Goal: Register for event/course

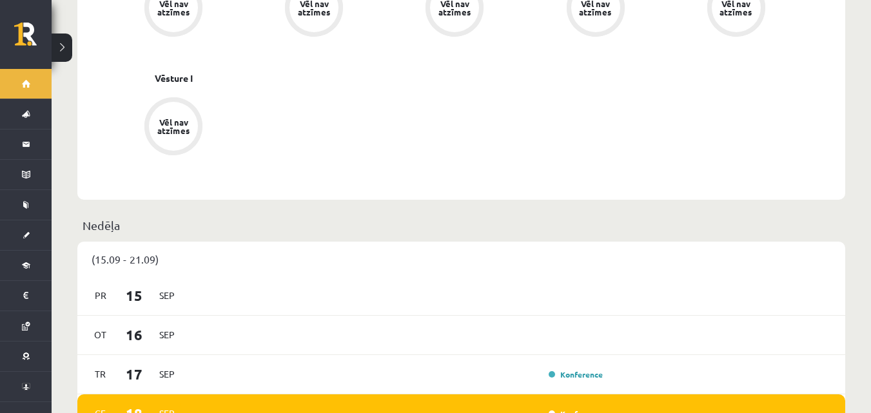
scroll to position [774, 0]
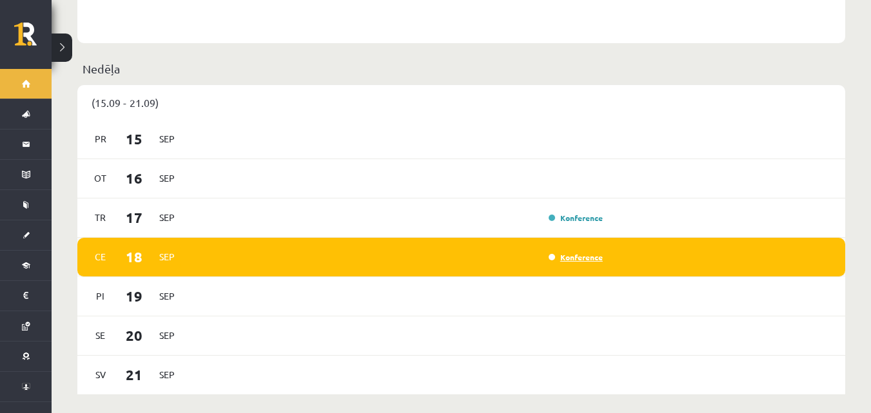
click at [578, 252] on link "Konference" at bounding box center [576, 257] width 54 height 10
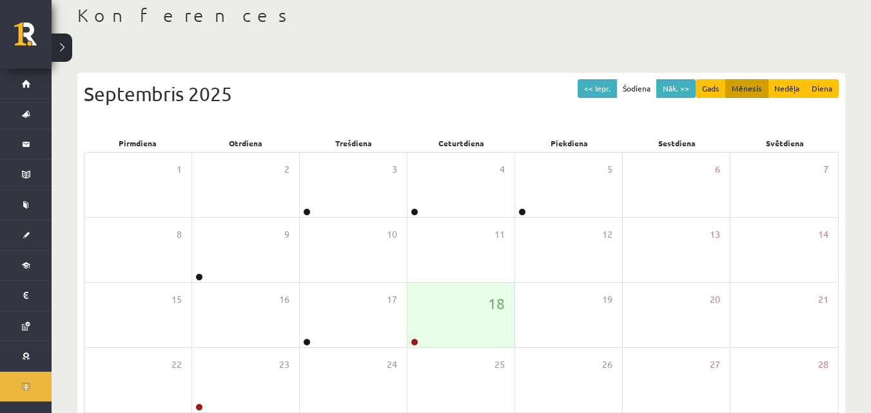
scroll to position [193, 0]
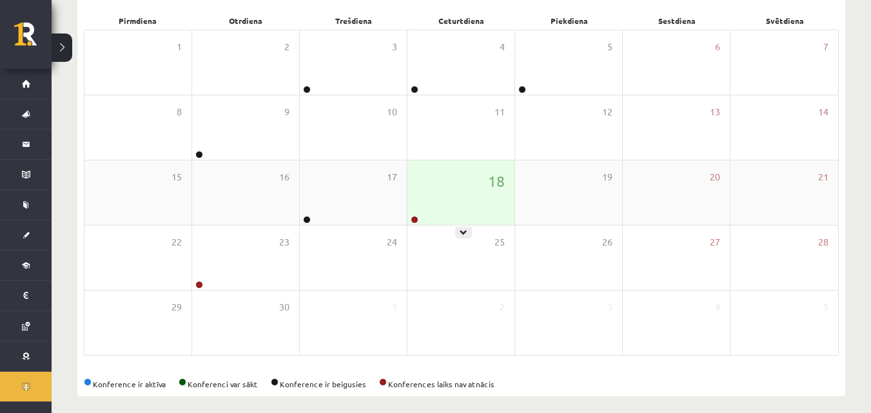
click at [458, 204] on div "18" at bounding box center [461, 193] width 107 height 64
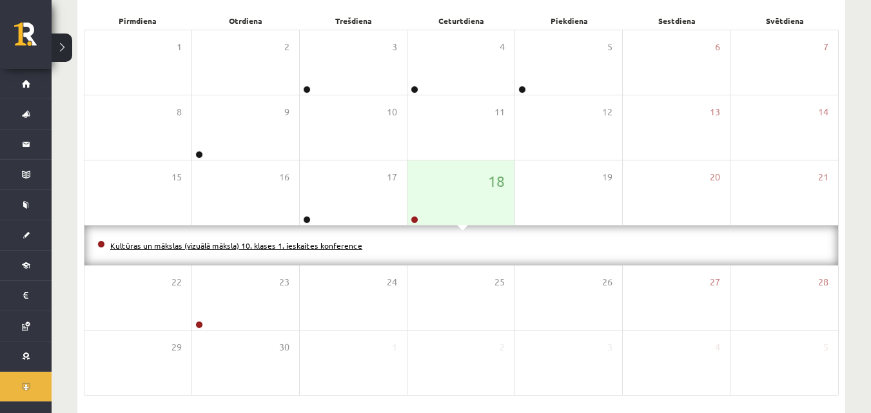
click at [296, 245] on link "Kultūras un mākslas (vizuālā māksla) 10. klases 1. ieskaites konference" at bounding box center [236, 246] width 252 height 10
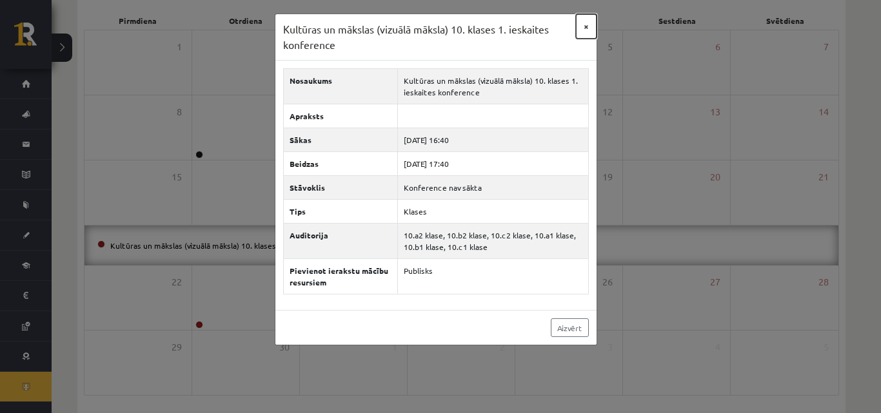
click at [580, 28] on button "×" at bounding box center [586, 26] width 21 height 25
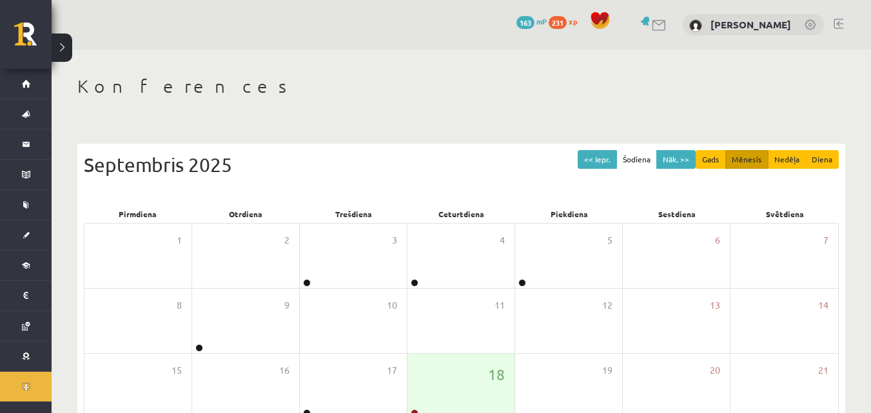
scroll to position [193, 0]
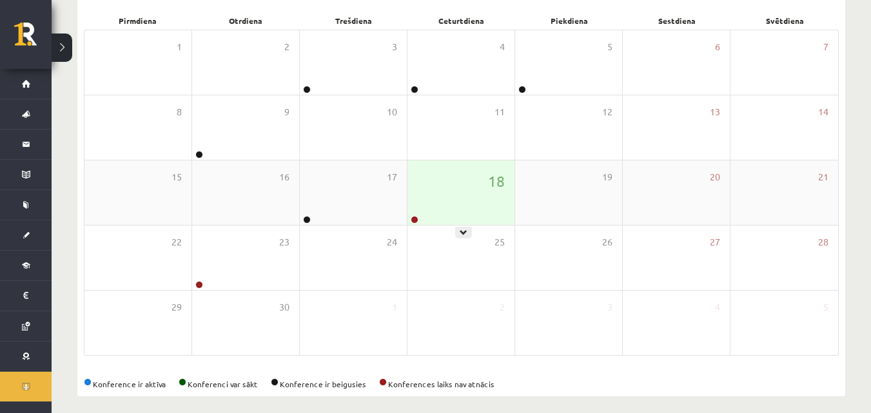
click at [459, 206] on div "18" at bounding box center [461, 193] width 107 height 64
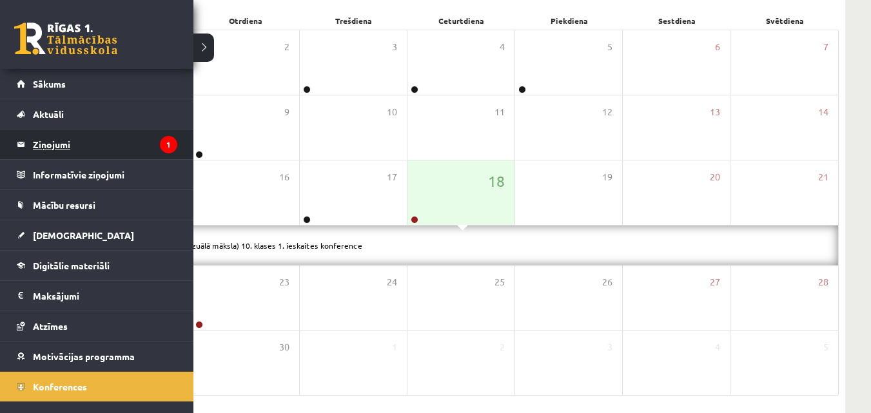
click at [84, 148] on legend "Ziņojumi 1" at bounding box center [105, 145] width 144 height 30
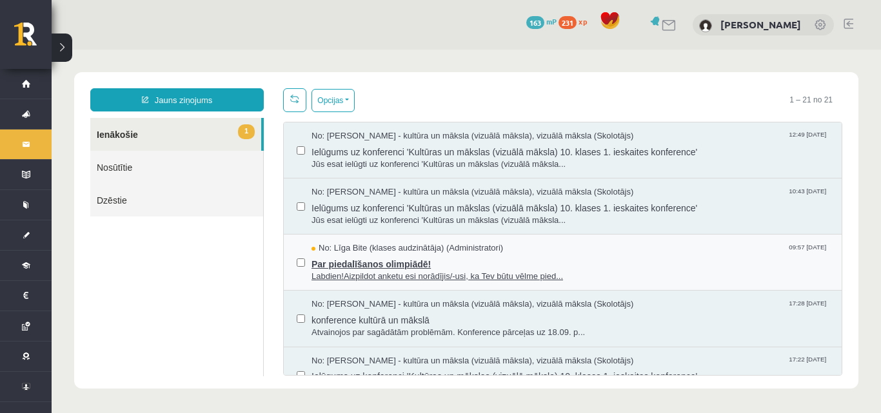
click at [409, 255] on span "Par piedalīšanos olimpiādē!" at bounding box center [569, 263] width 517 height 16
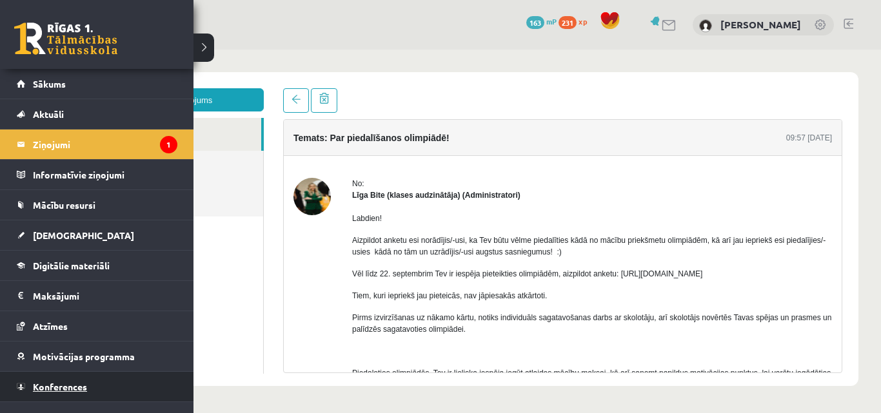
click at [77, 383] on span "Konferences" at bounding box center [60, 387] width 54 height 12
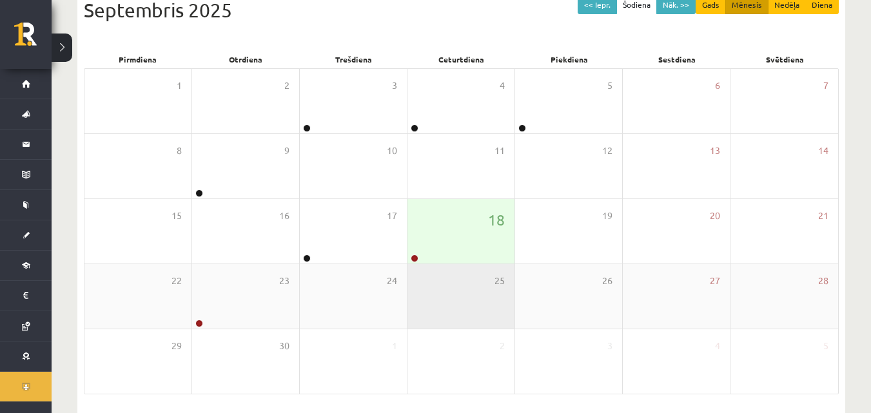
scroll to position [193, 0]
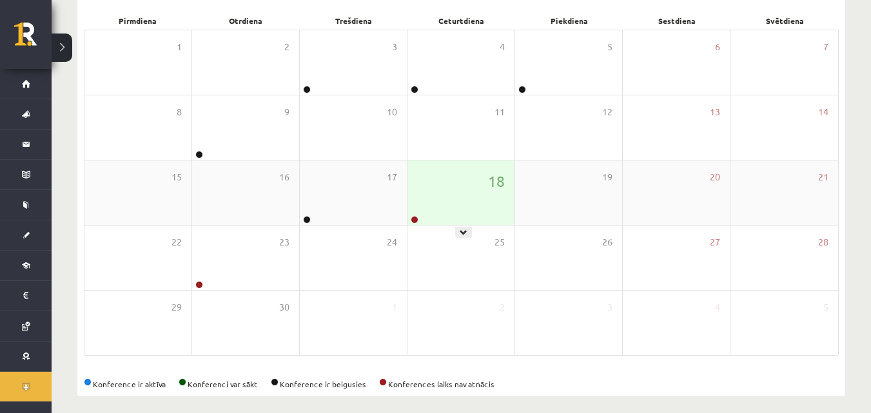
click at [472, 202] on div "18" at bounding box center [461, 193] width 107 height 64
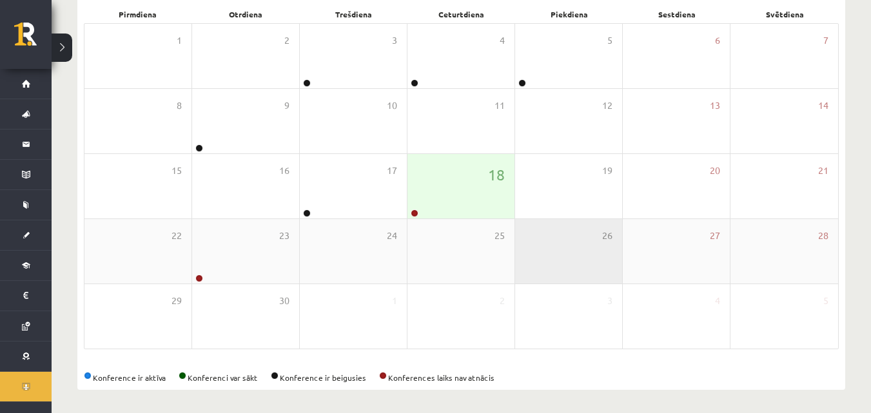
scroll to position [203, 0]
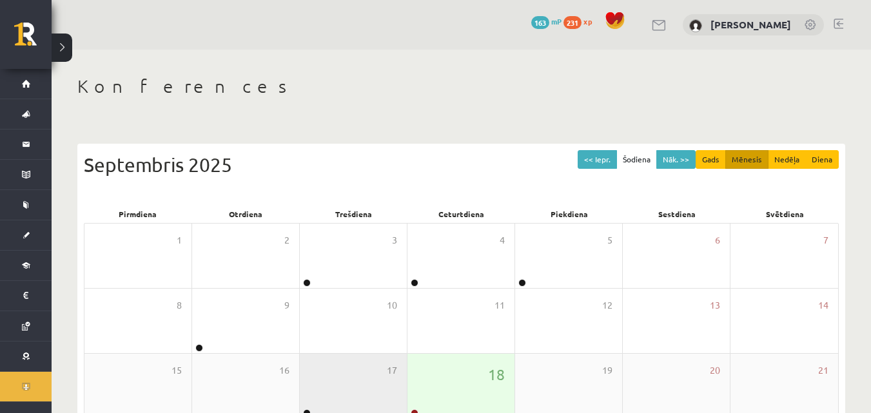
scroll to position [203, 0]
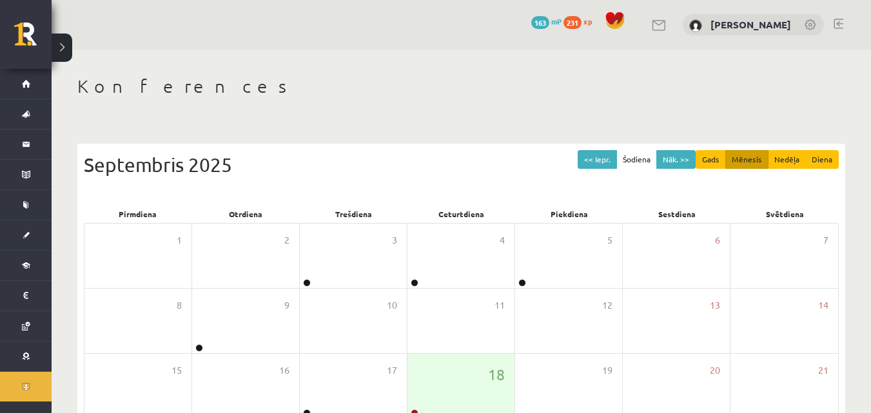
scroll to position [203, 0]
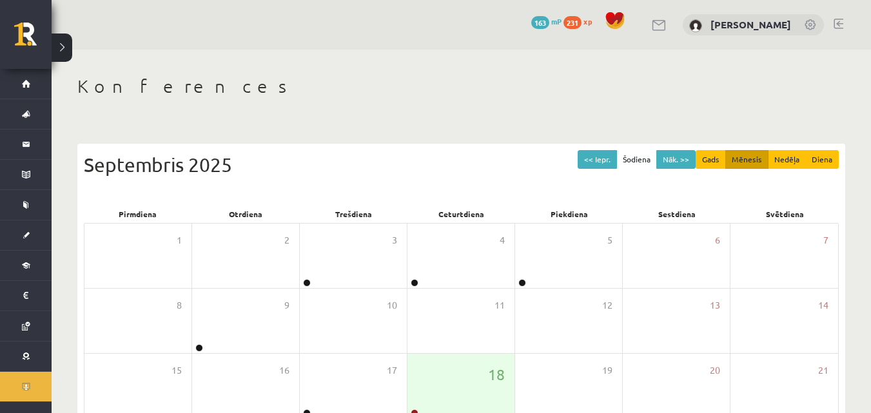
scroll to position [203, 0]
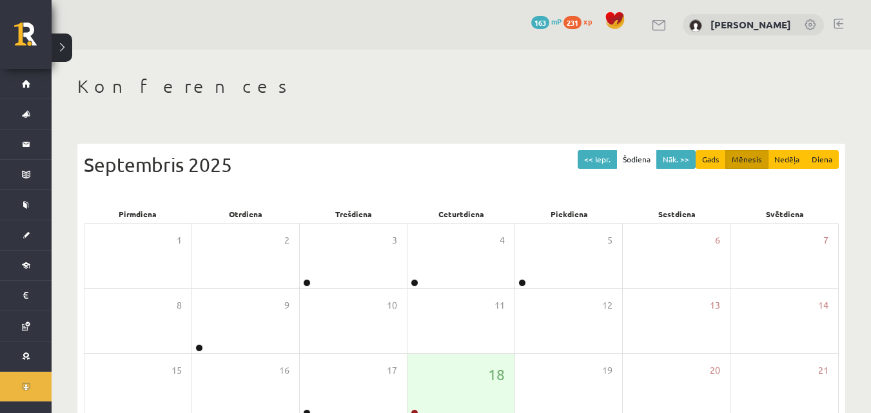
scroll to position [203, 0]
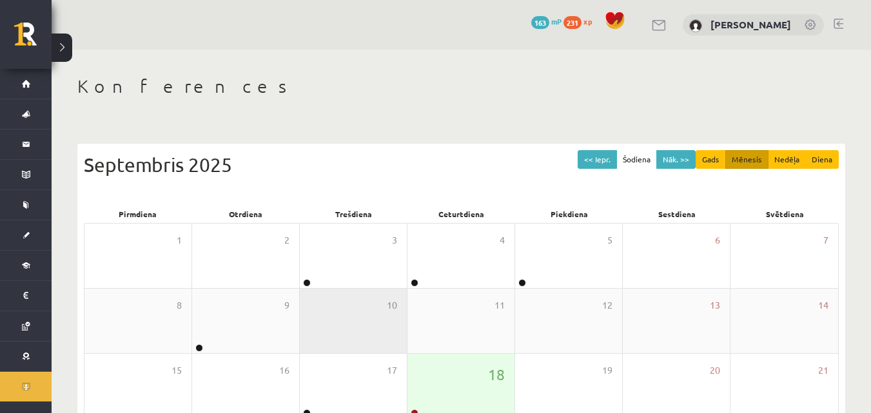
scroll to position [203, 0]
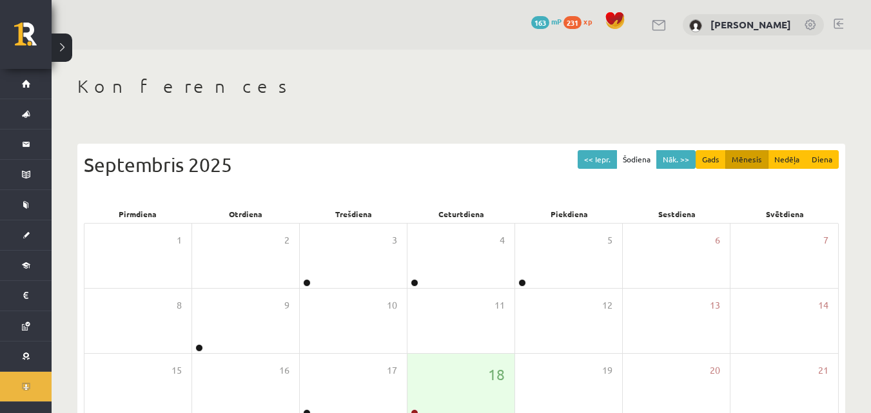
scroll to position [203, 0]
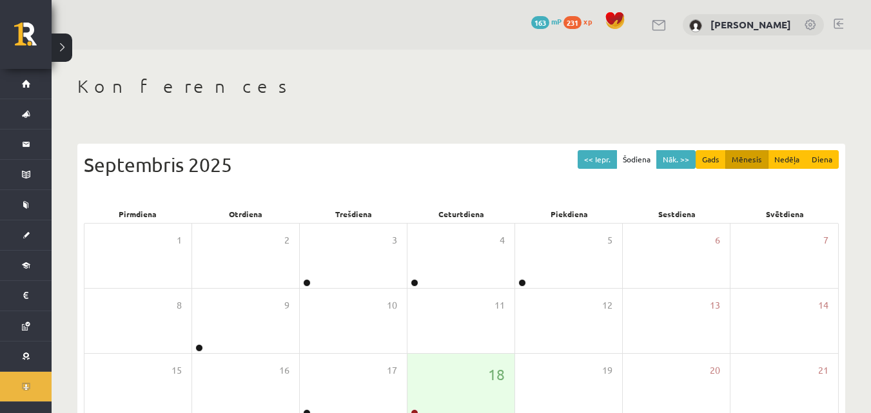
scroll to position [203, 0]
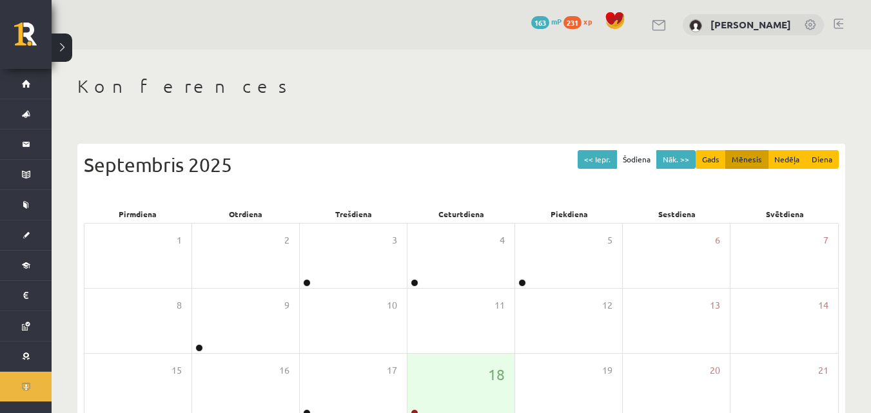
scroll to position [203, 0]
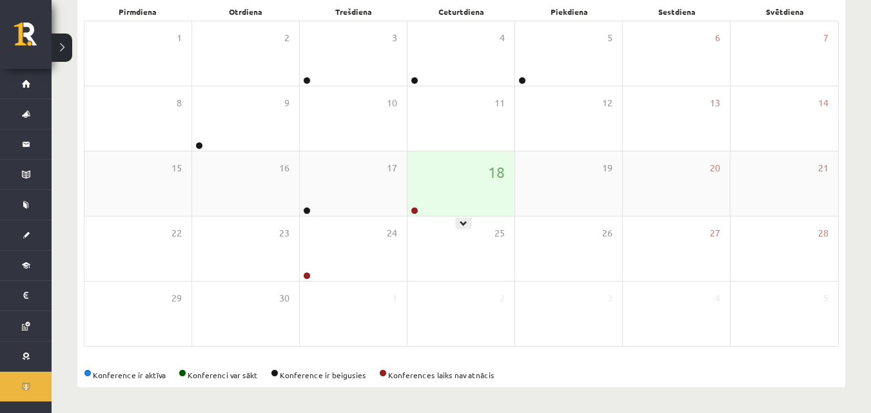
click at [447, 174] on div "18" at bounding box center [461, 184] width 107 height 64
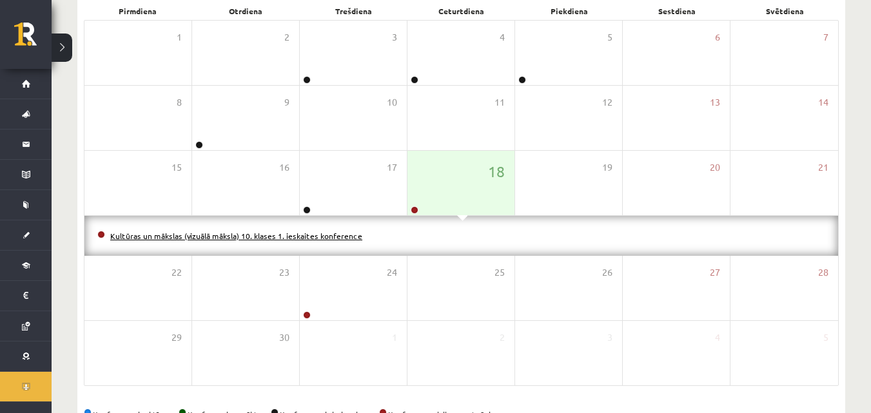
click at [341, 233] on link "Kultūras un mākslas (vizuālā māksla) 10. klases 1. ieskaites konference" at bounding box center [236, 236] width 252 height 10
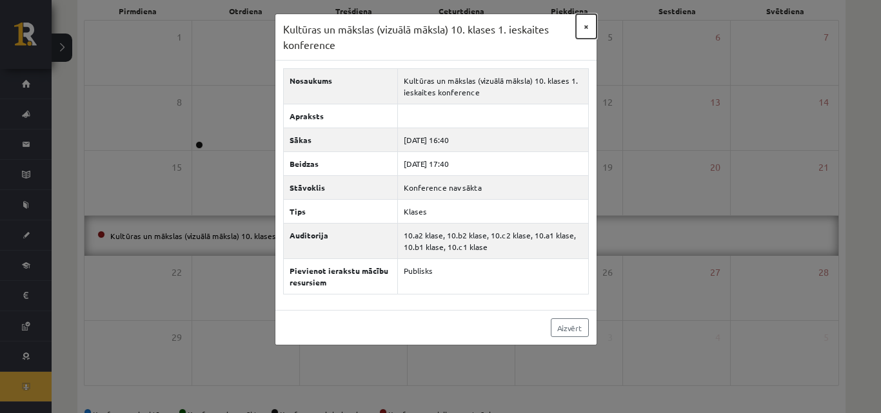
click at [582, 26] on button "×" at bounding box center [586, 26] width 21 height 25
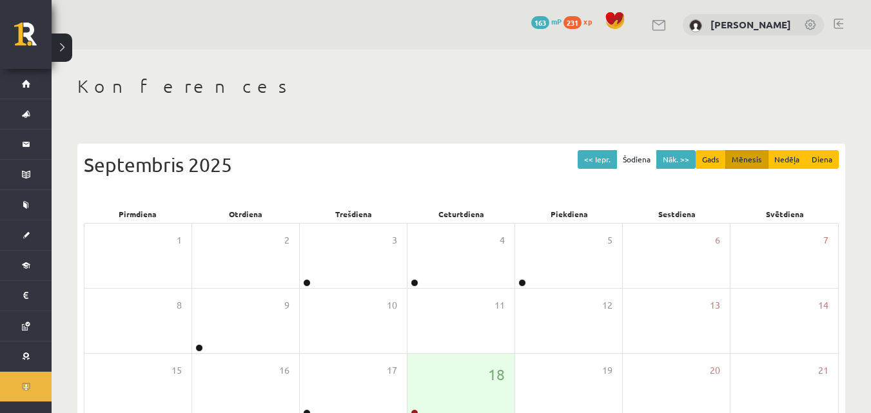
scroll to position [203, 0]
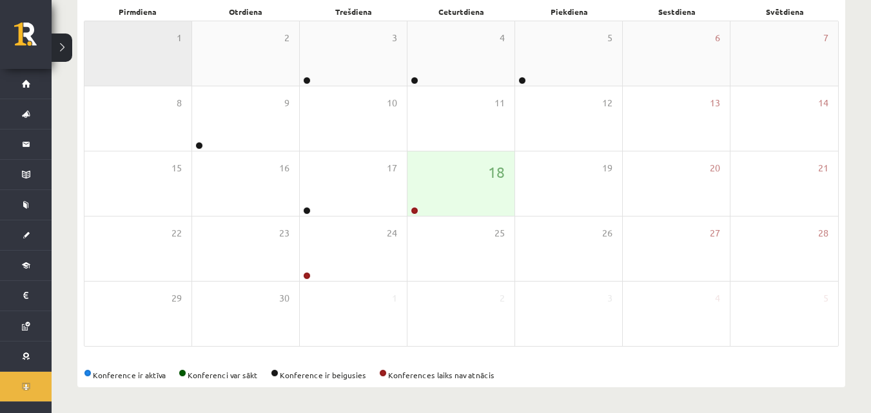
click at [131, 34] on div "1" at bounding box center [137, 53] width 107 height 64
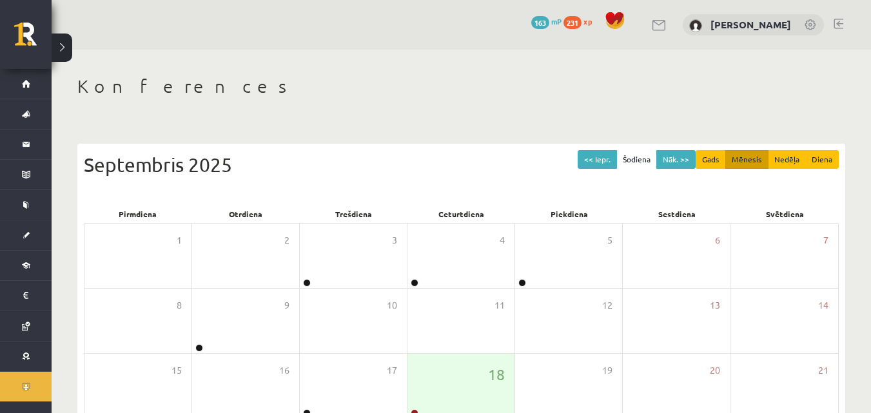
scroll to position [203, 0]
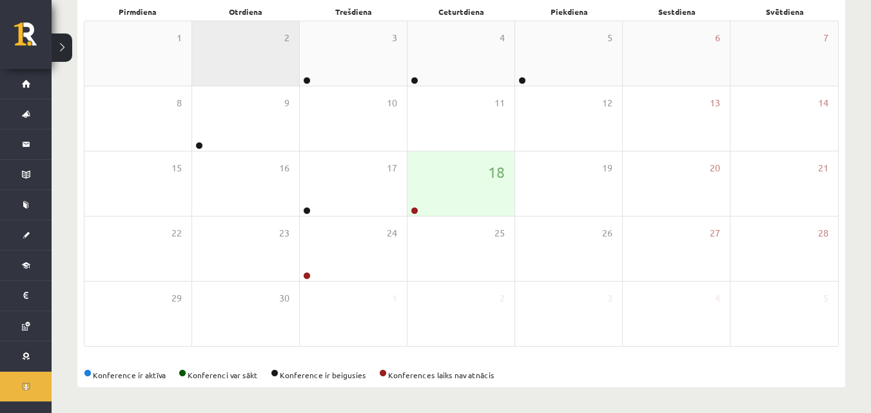
click at [224, 30] on div "2" at bounding box center [245, 53] width 107 height 64
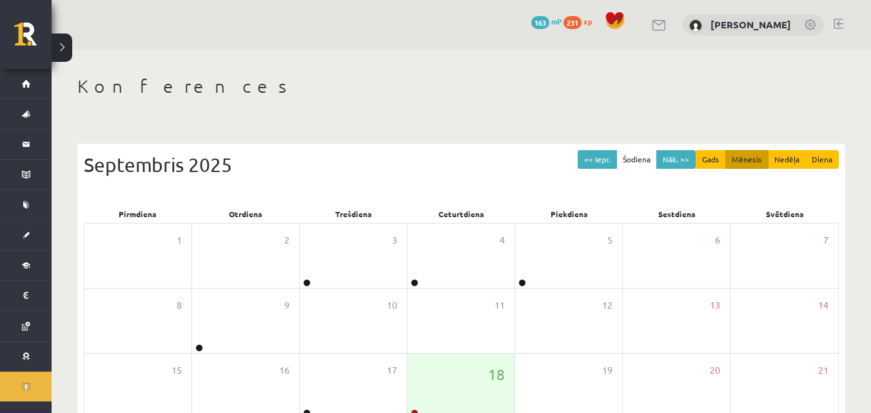
scroll to position [203, 0]
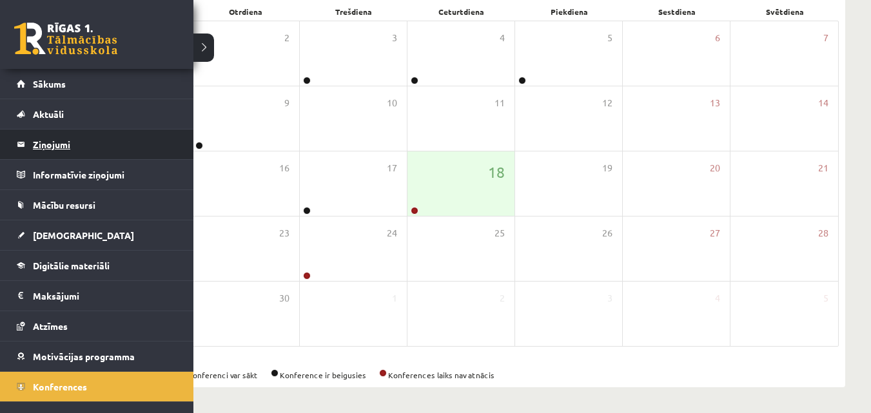
click at [92, 141] on legend "Ziņojumi 0" at bounding box center [105, 145] width 144 height 30
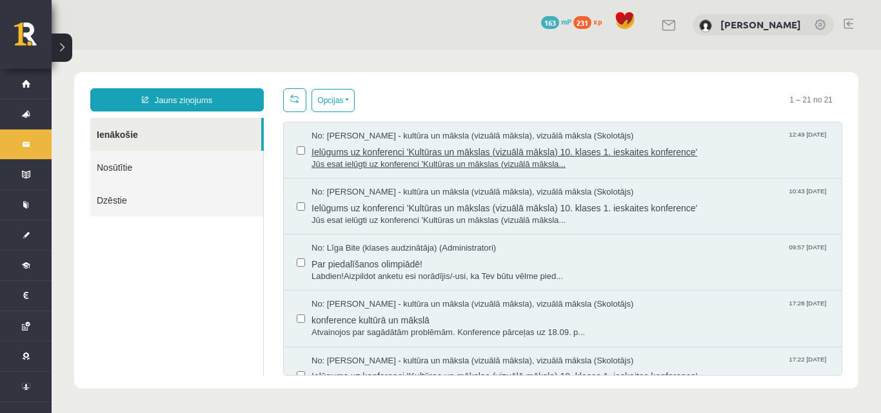
click at [465, 145] on span "Ielūgums uz konferenci 'Kultūras un mākslas (vizuālā māksla) 10. klases 1. iesk…" at bounding box center [569, 151] width 517 height 16
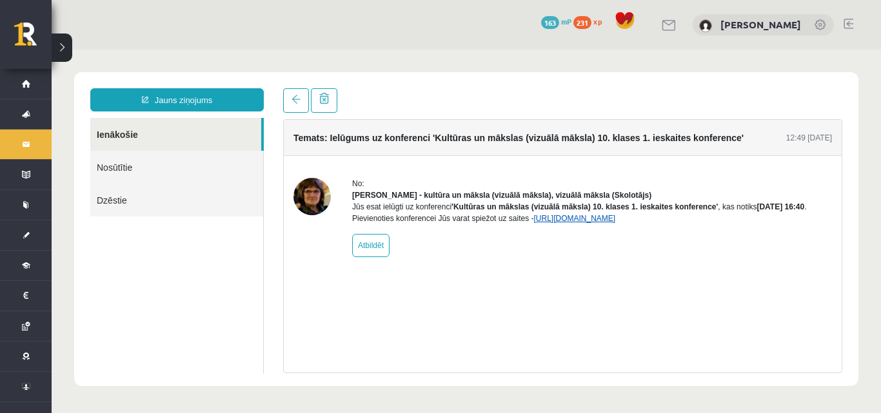
click at [564, 223] on link "https://eskola.r1tv.lv/conferences/5079/join" at bounding box center [574, 218] width 82 height 9
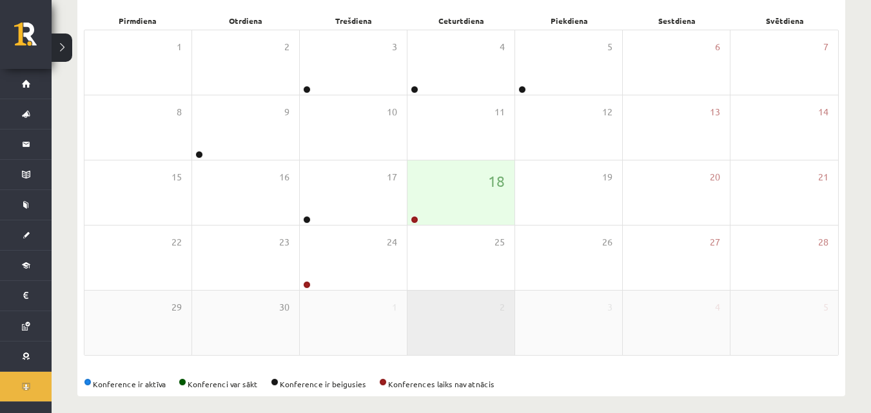
scroll to position [253, 0]
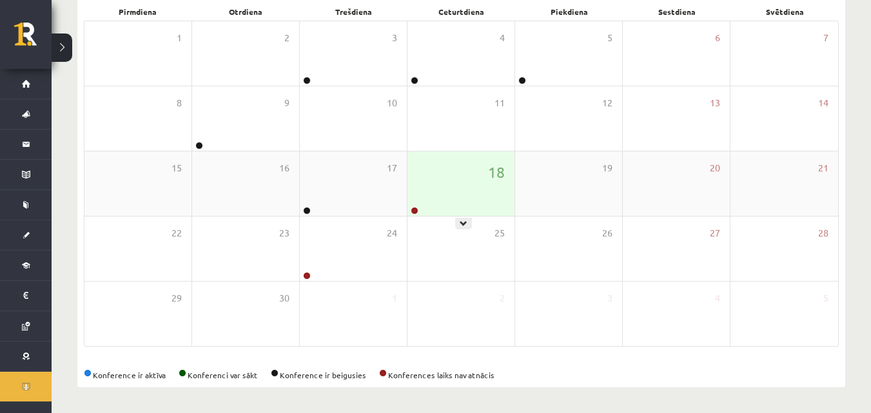
click at [452, 208] on div "18" at bounding box center [461, 184] width 107 height 64
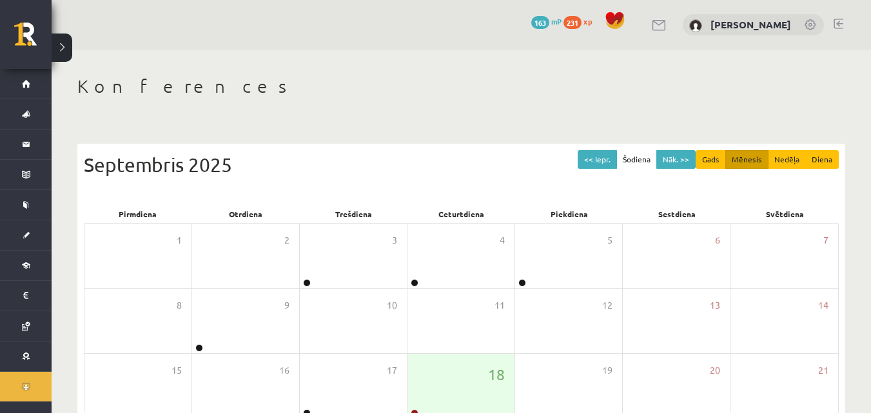
scroll to position [203, 0]
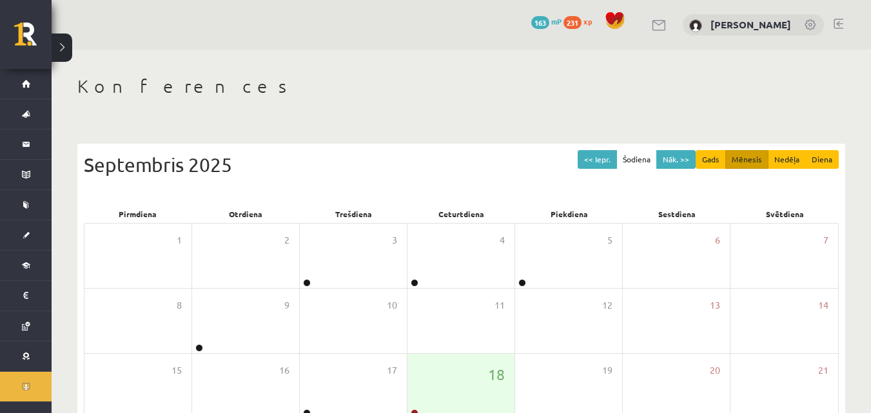
scroll to position [203, 0]
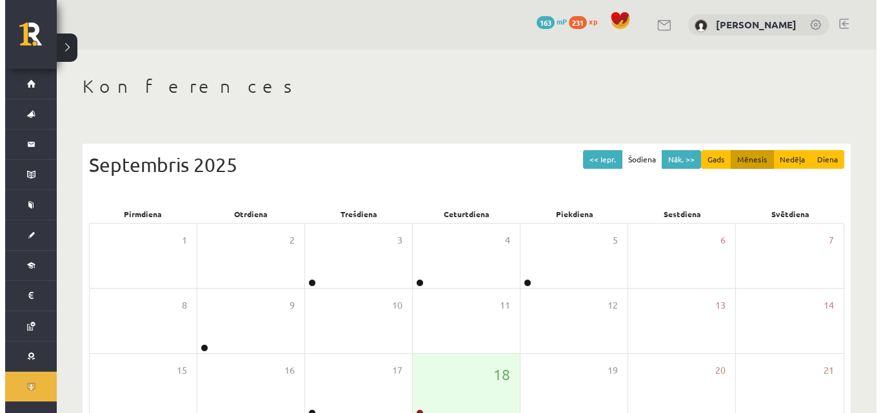
scroll to position [203, 0]
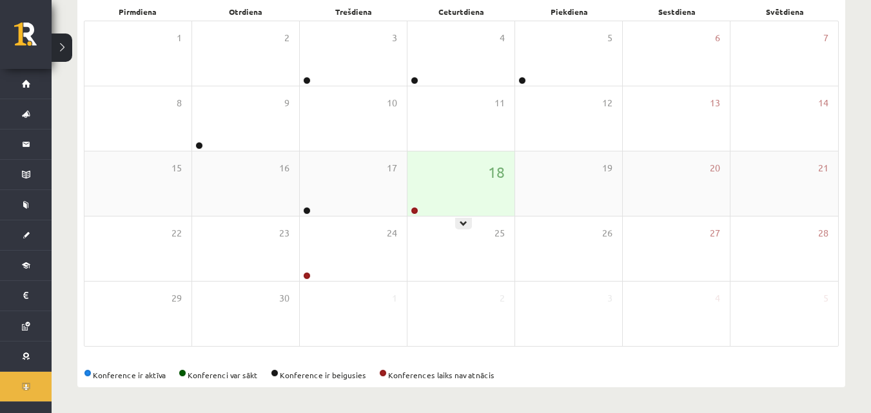
click at [435, 184] on div "18" at bounding box center [461, 184] width 107 height 64
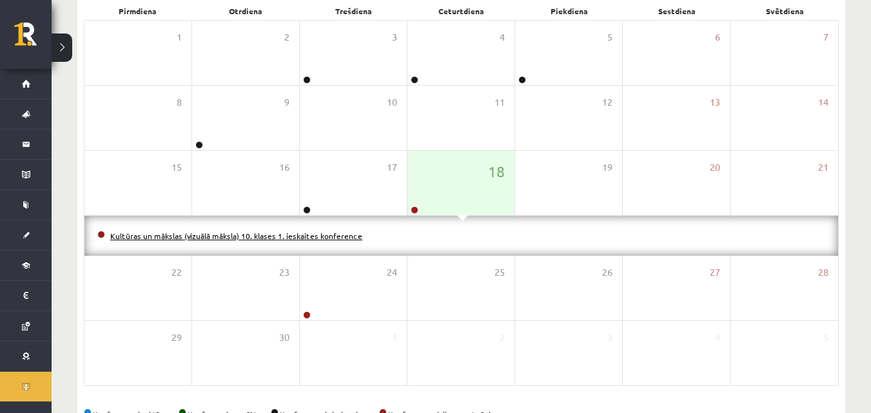
click at [326, 234] on link "Kultūras un mākslas (vizuālā māksla) 10. klases 1. ieskaites konference" at bounding box center [236, 236] width 252 height 10
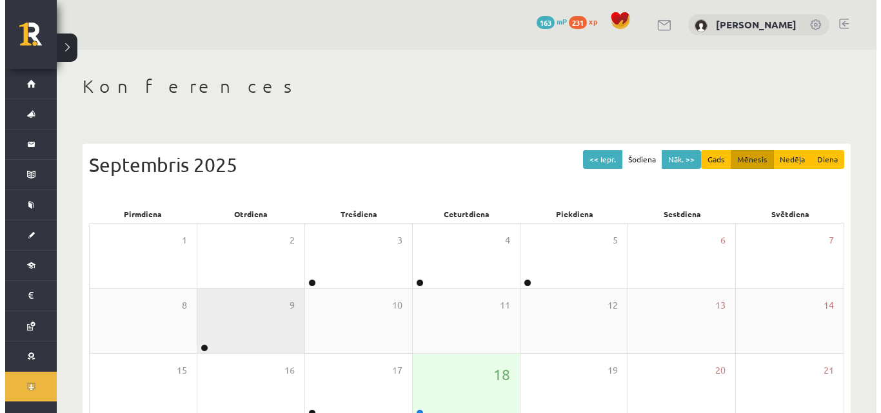
scroll to position [203, 0]
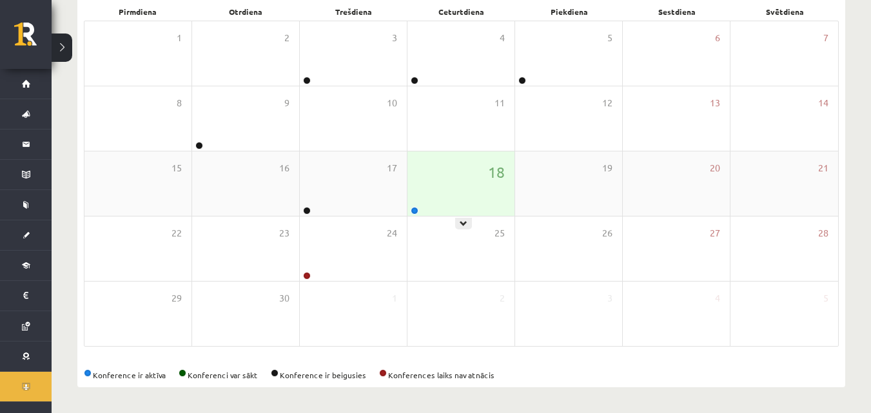
click at [480, 176] on div "18" at bounding box center [461, 184] width 107 height 64
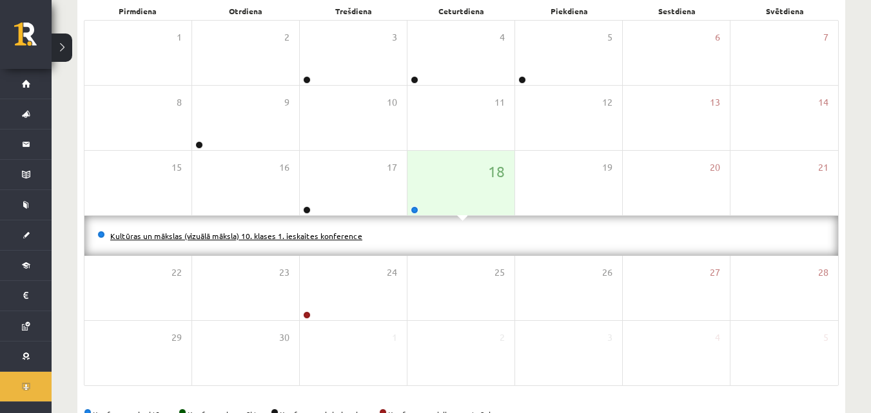
click at [285, 238] on link "Kultūras un mākslas (vizuālā māksla) 10. klases 1. ieskaites konference" at bounding box center [236, 236] width 252 height 10
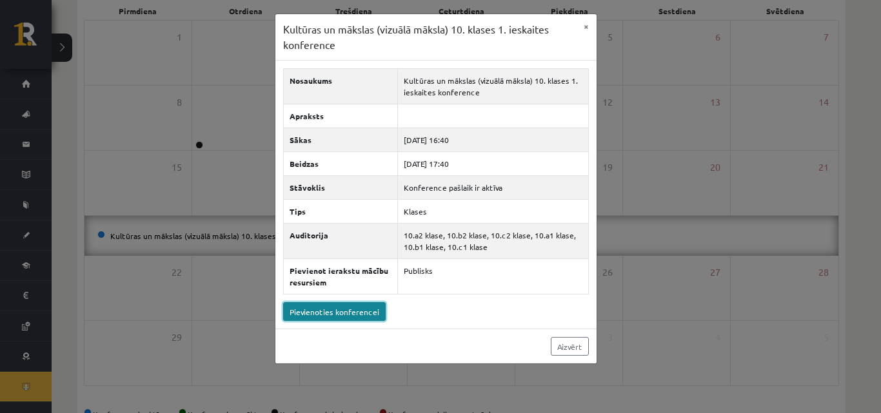
click at [330, 312] on link "Pievienoties konferencei" at bounding box center [334, 311] width 103 height 19
